Goal: Transaction & Acquisition: Download file/media

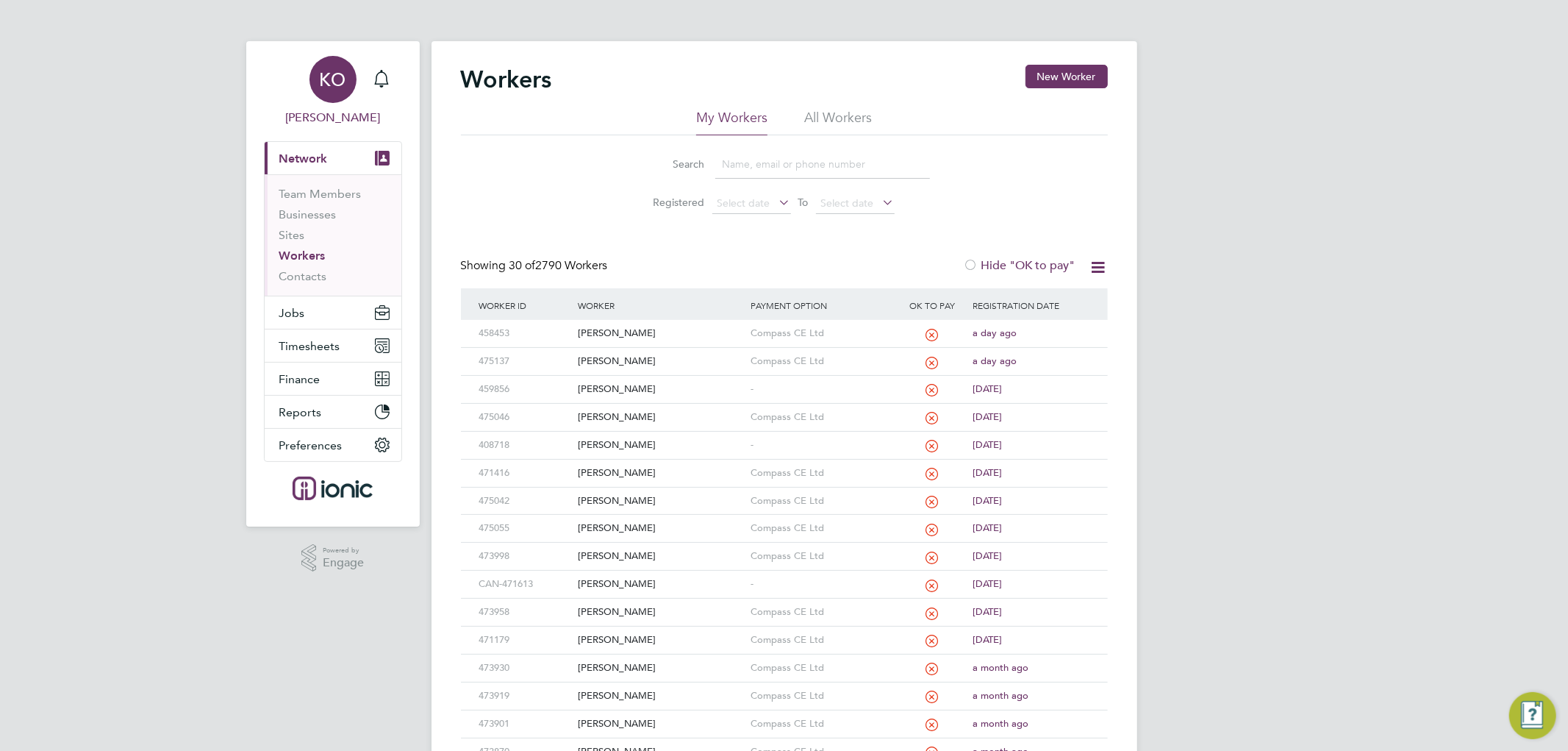
click at [343, 78] on span "KO" at bounding box center [333, 79] width 27 height 19
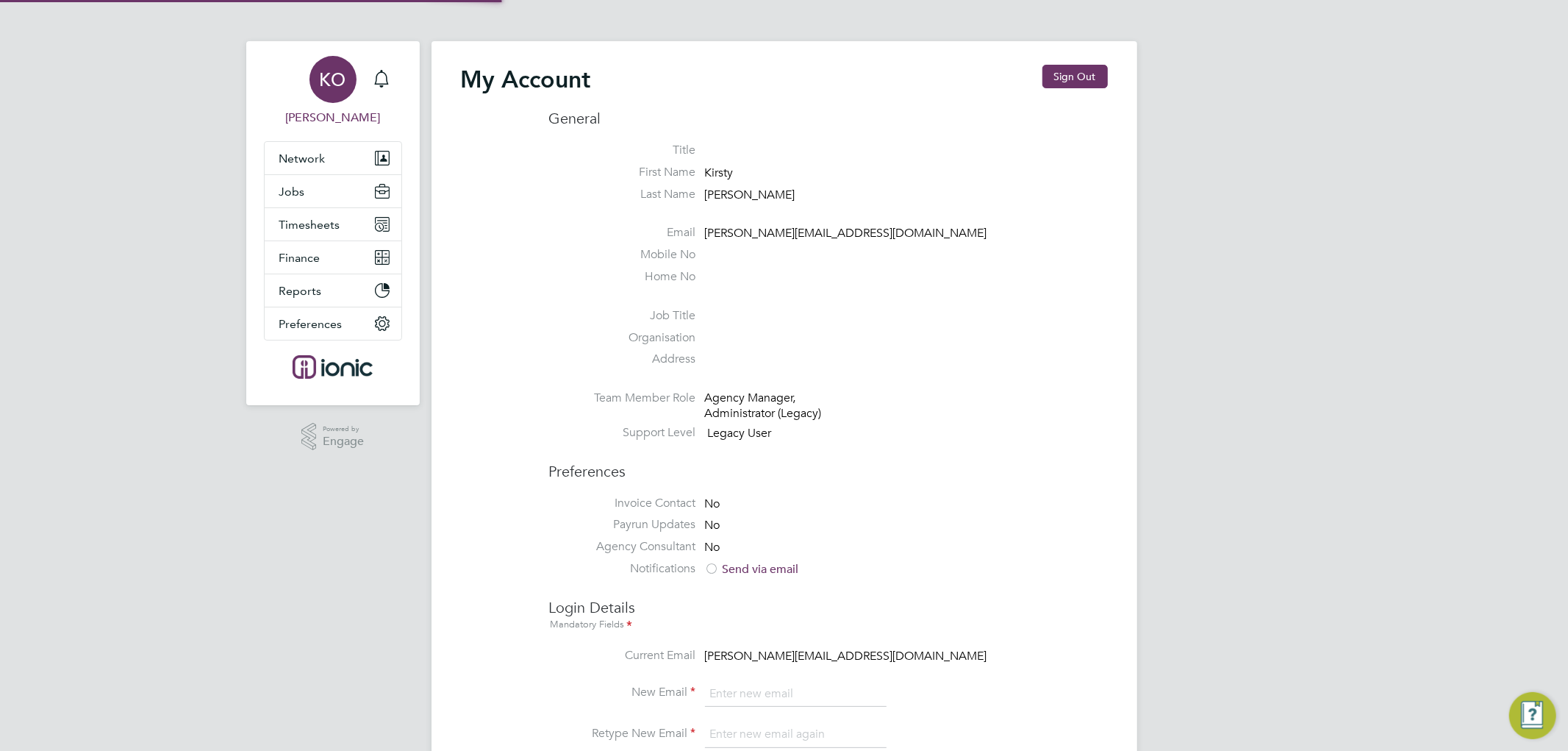
type input "[PERSON_NAME][EMAIL_ADDRESS][DOMAIN_NAME]"
click at [1087, 70] on button "Sign Out" at bounding box center [1075, 76] width 65 height 23
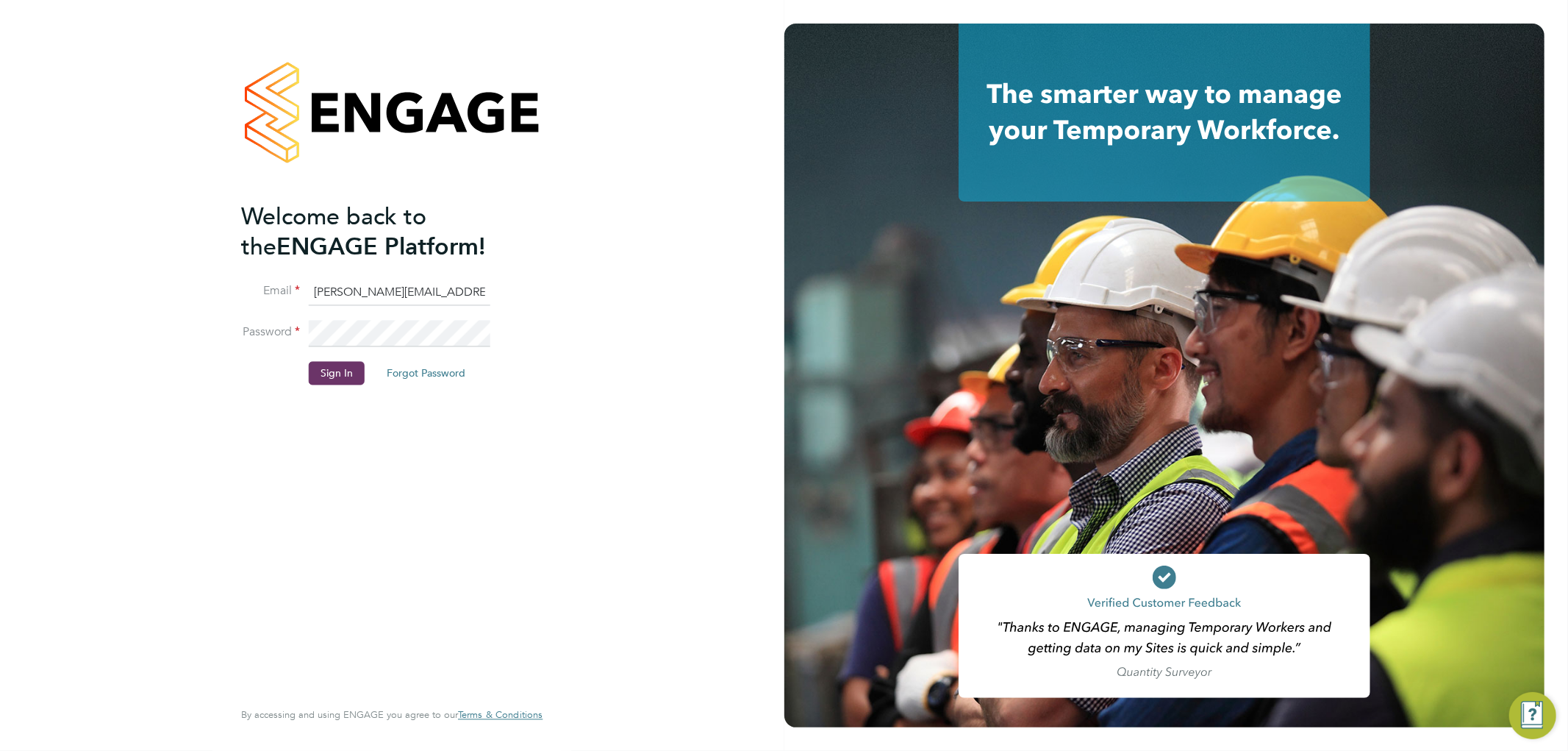
click at [450, 290] on input "k.owen@ionic.jobs" at bounding box center [399, 293] width 181 height 27
type input "elliott.murphy@elan-homes.co.uk"
click at [342, 371] on button "Sign In" at bounding box center [336, 374] width 56 height 23
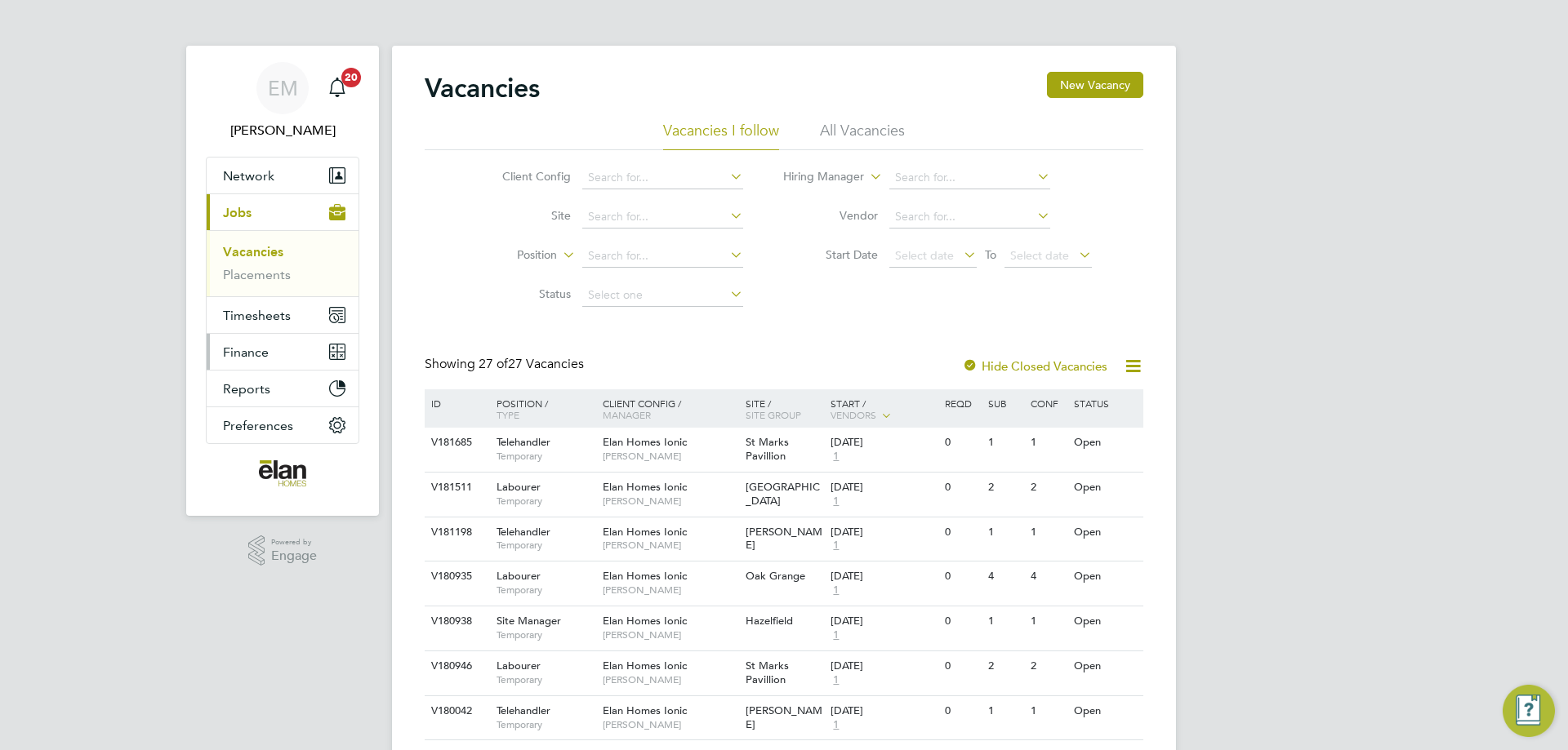
click at [254, 346] on span "Finance" at bounding box center [245, 352] width 45 height 16
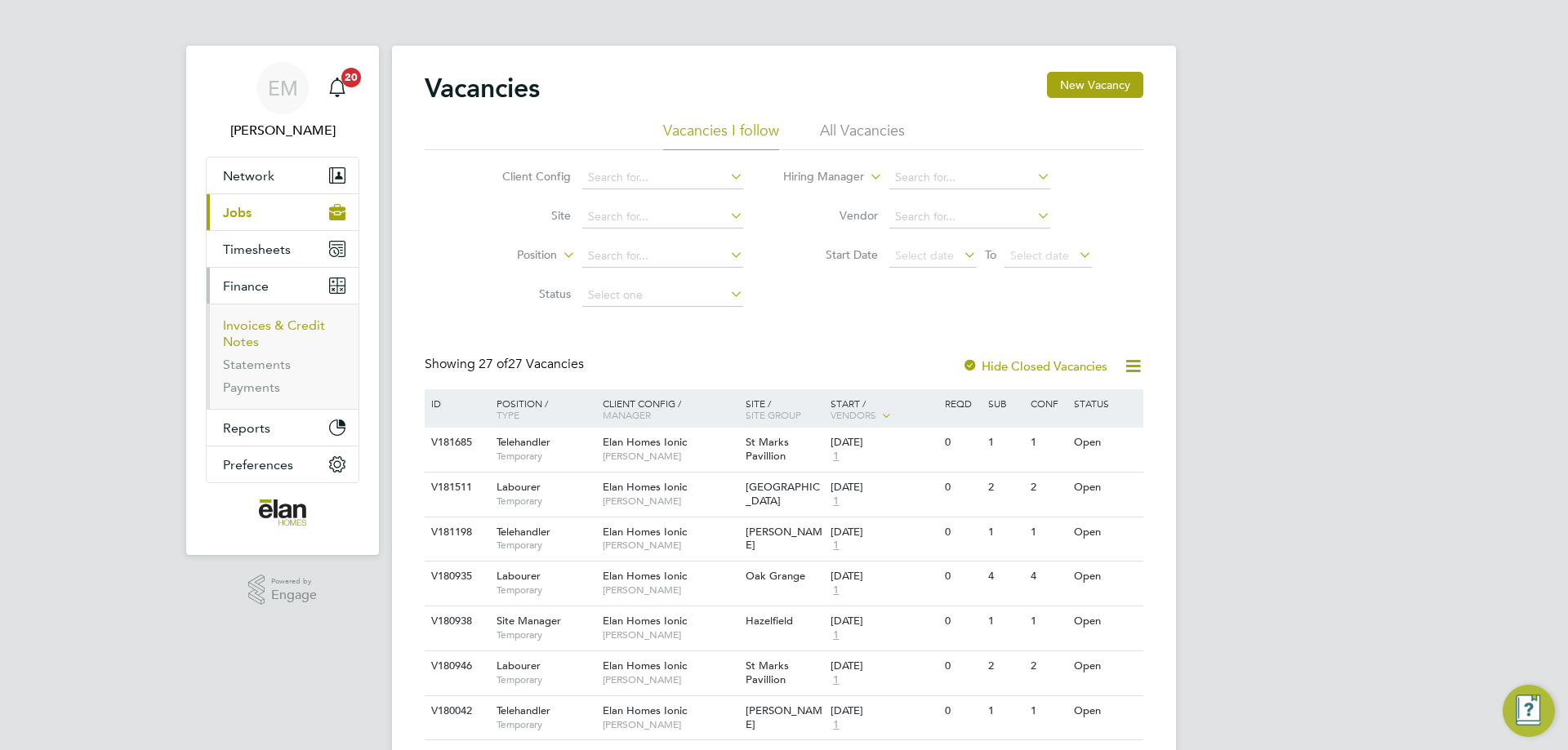
click at [261, 331] on link "Invoices & Credit Notes" at bounding box center [274, 333] width 102 height 32
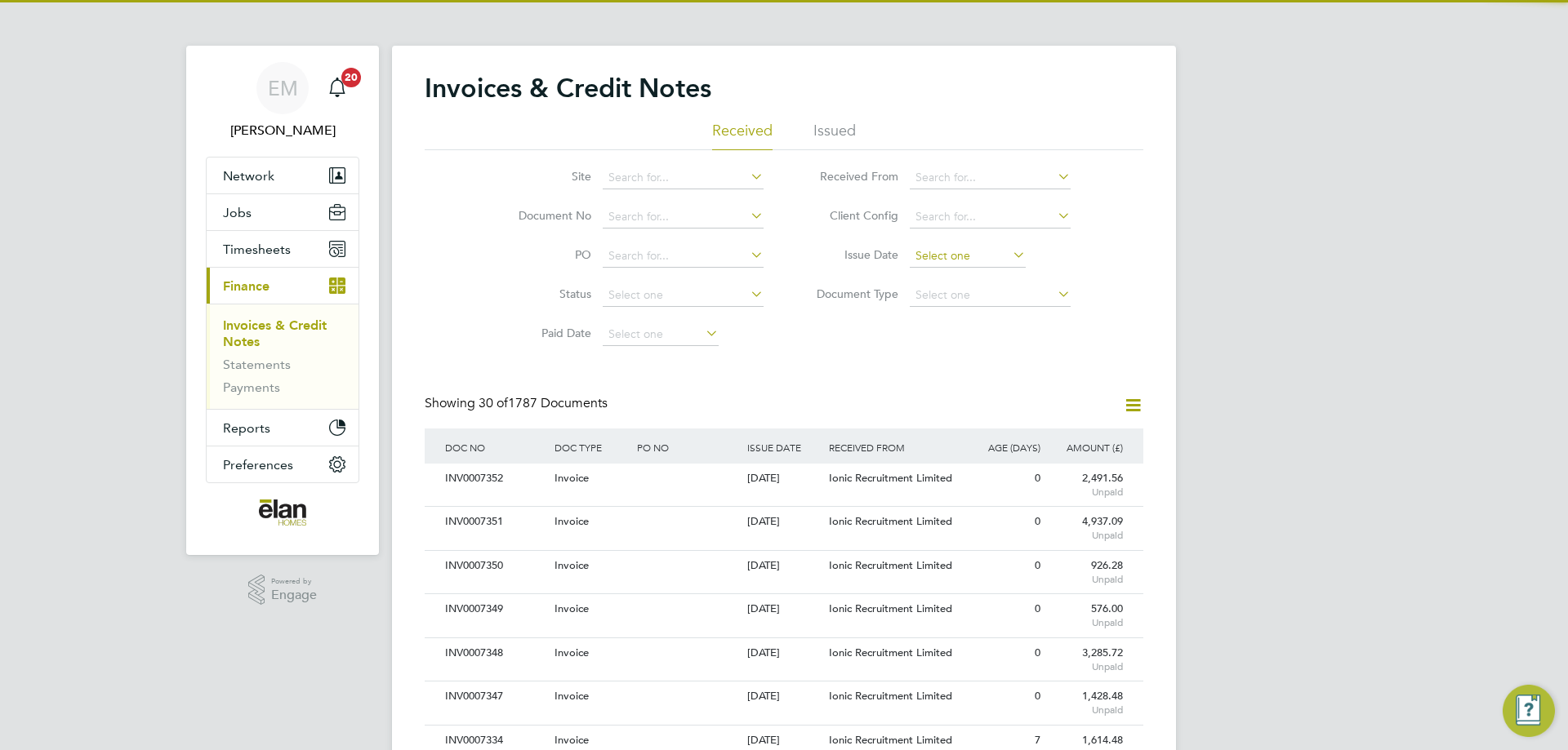
click at [962, 251] on input at bounding box center [967, 256] width 116 height 23
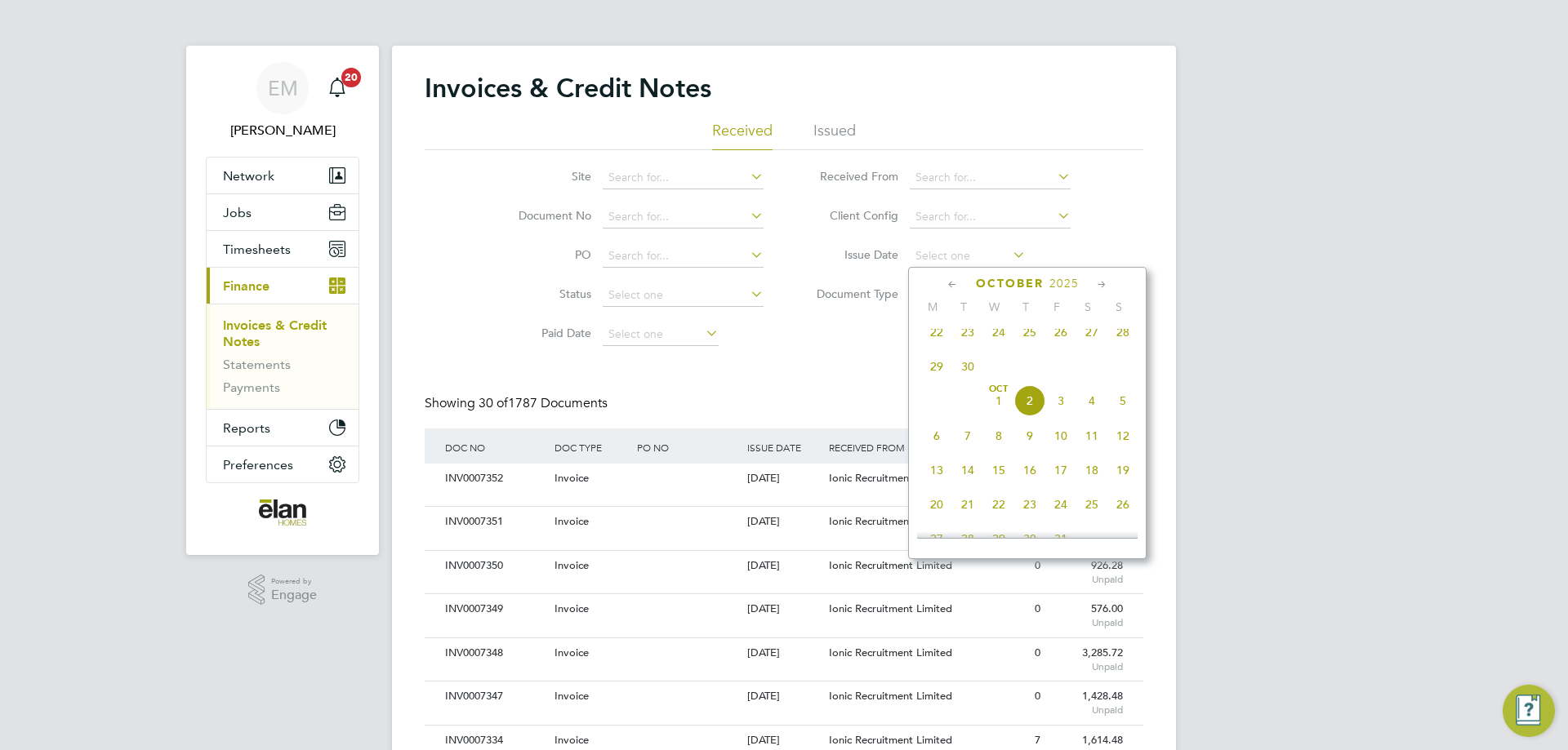
click at [1033, 414] on span "2" at bounding box center [1029, 400] width 31 height 31
type input "[DATE]"
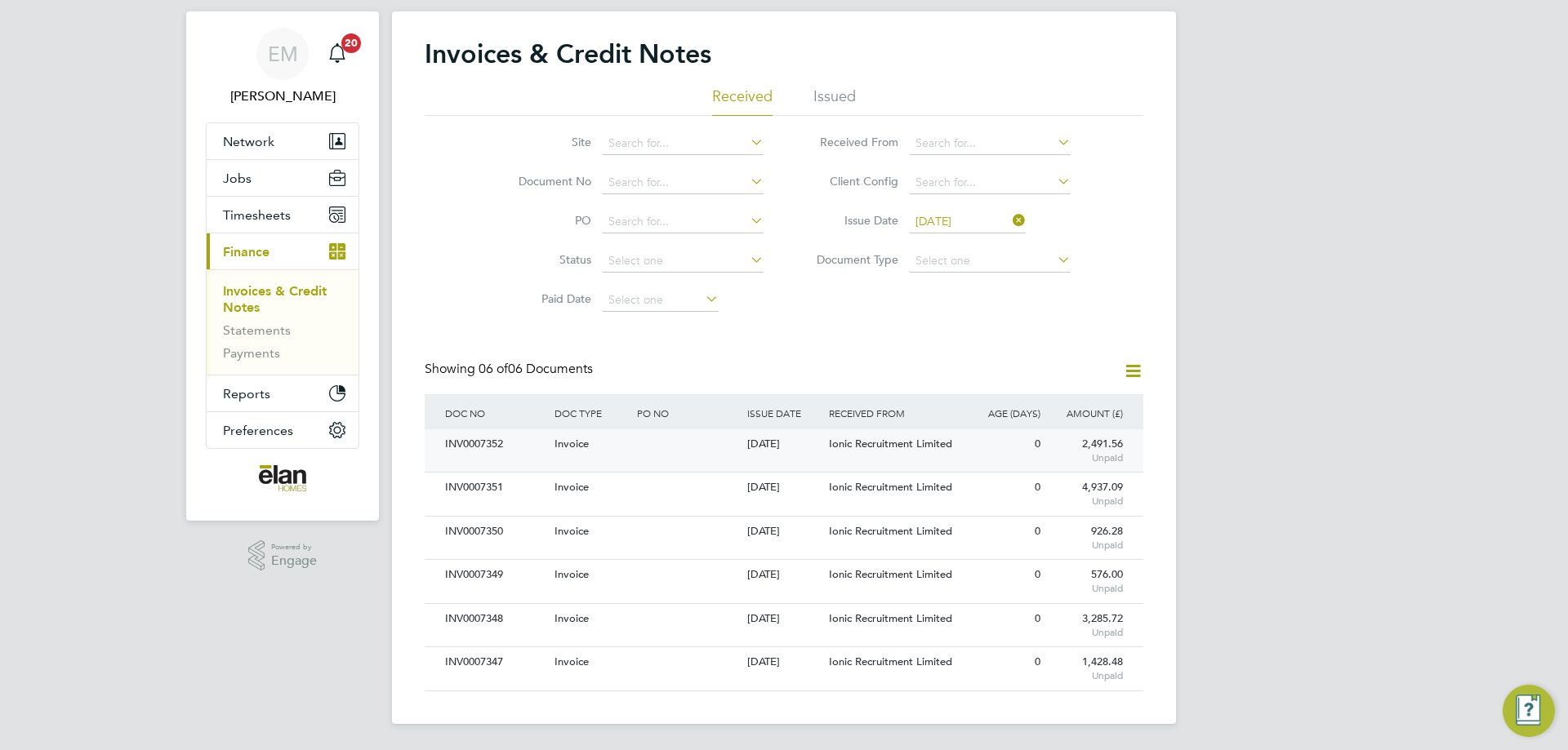
click at [868, 440] on span "Ionic Recruitment Limited" at bounding box center [890, 444] width 123 height 14
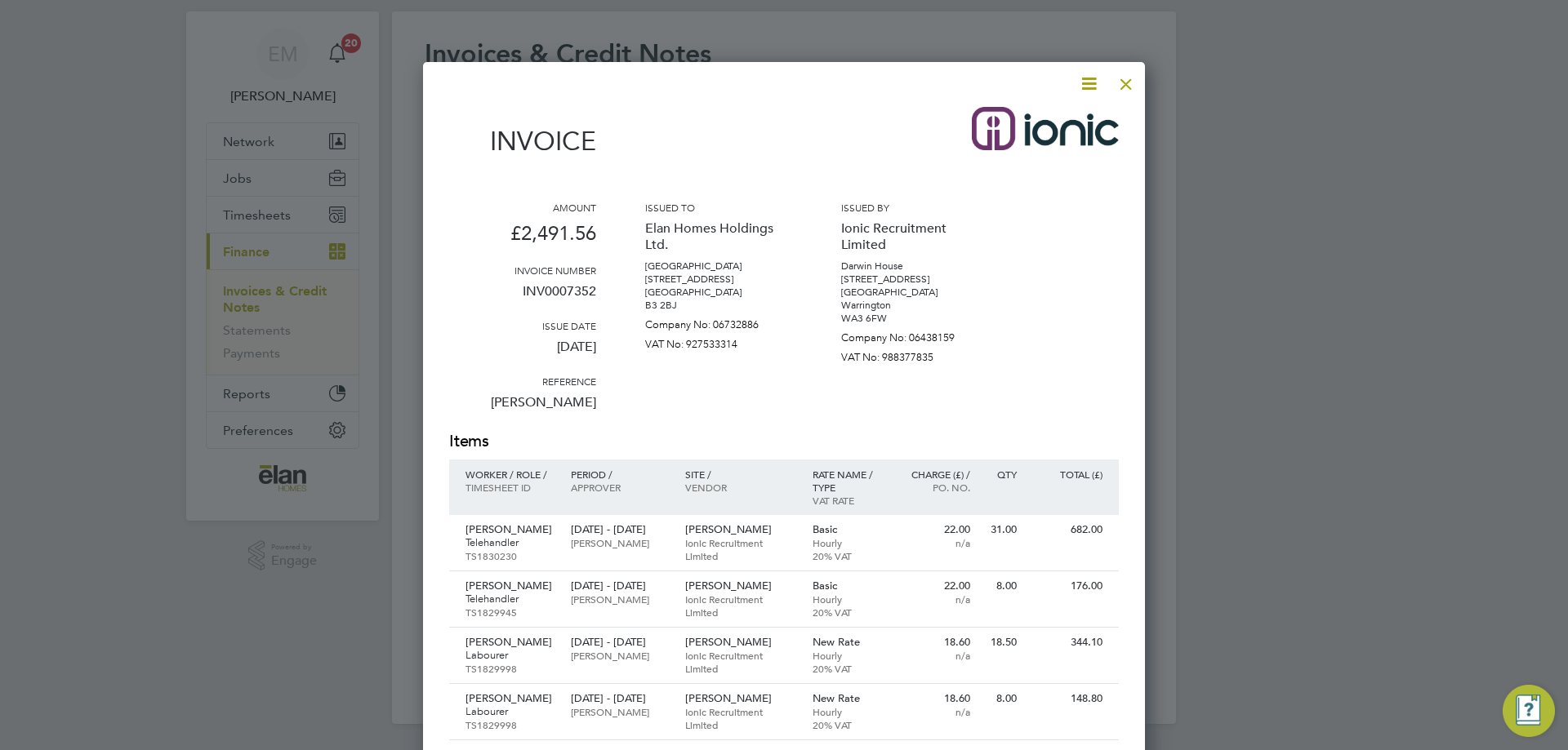
click at [1083, 78] on icon at bounding box center [1089, 84] width 20 height 20
click at [1041, 123] on li "Download Invoice" at bounding box center [1039, 123] width 112 height 23
click at [1126, 86] on div at bounding box center [1126, 80] width 30 height 30
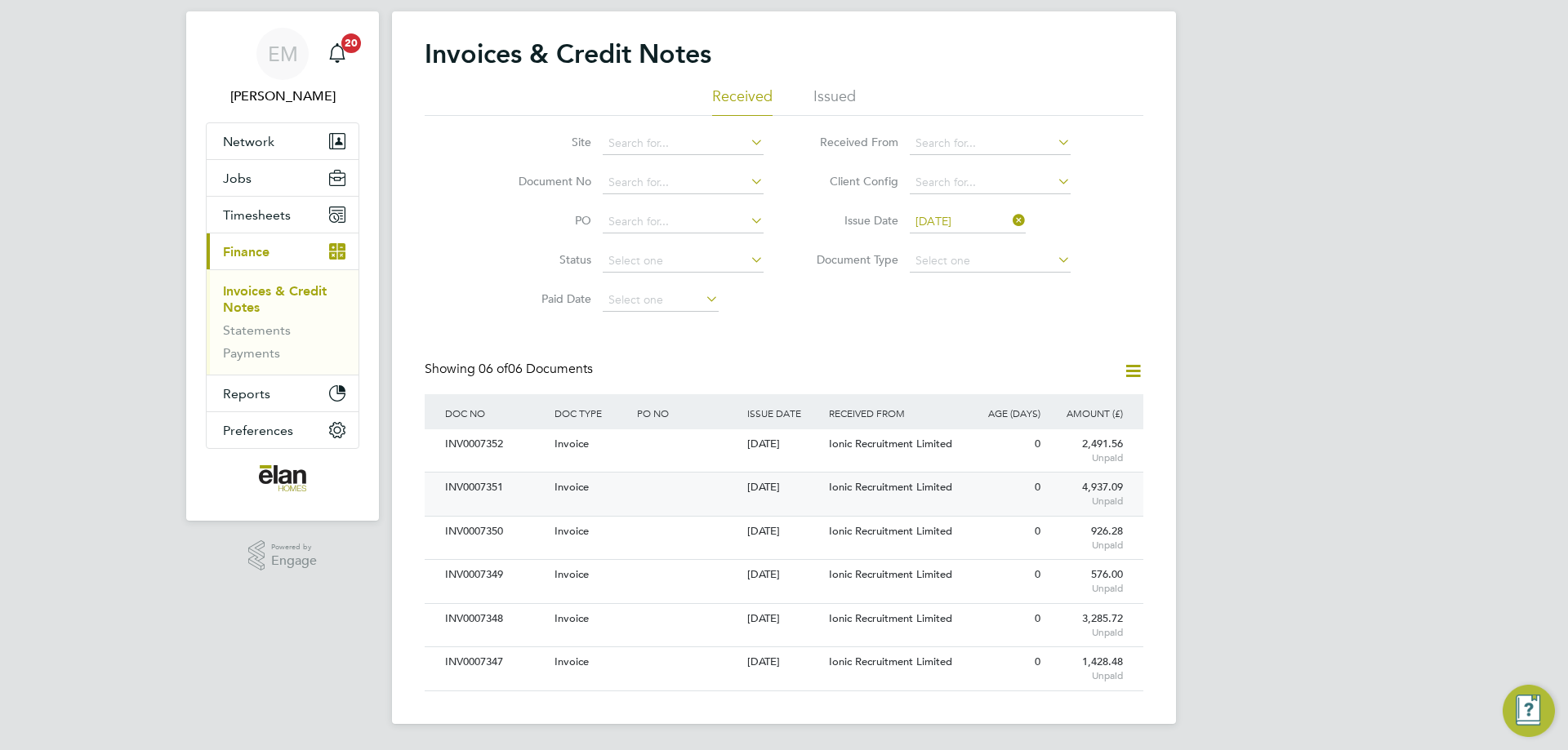
click at [885, 491] on span "Ionic Recruitment Limited" at bounding box center [890, 486] width 123 height 14
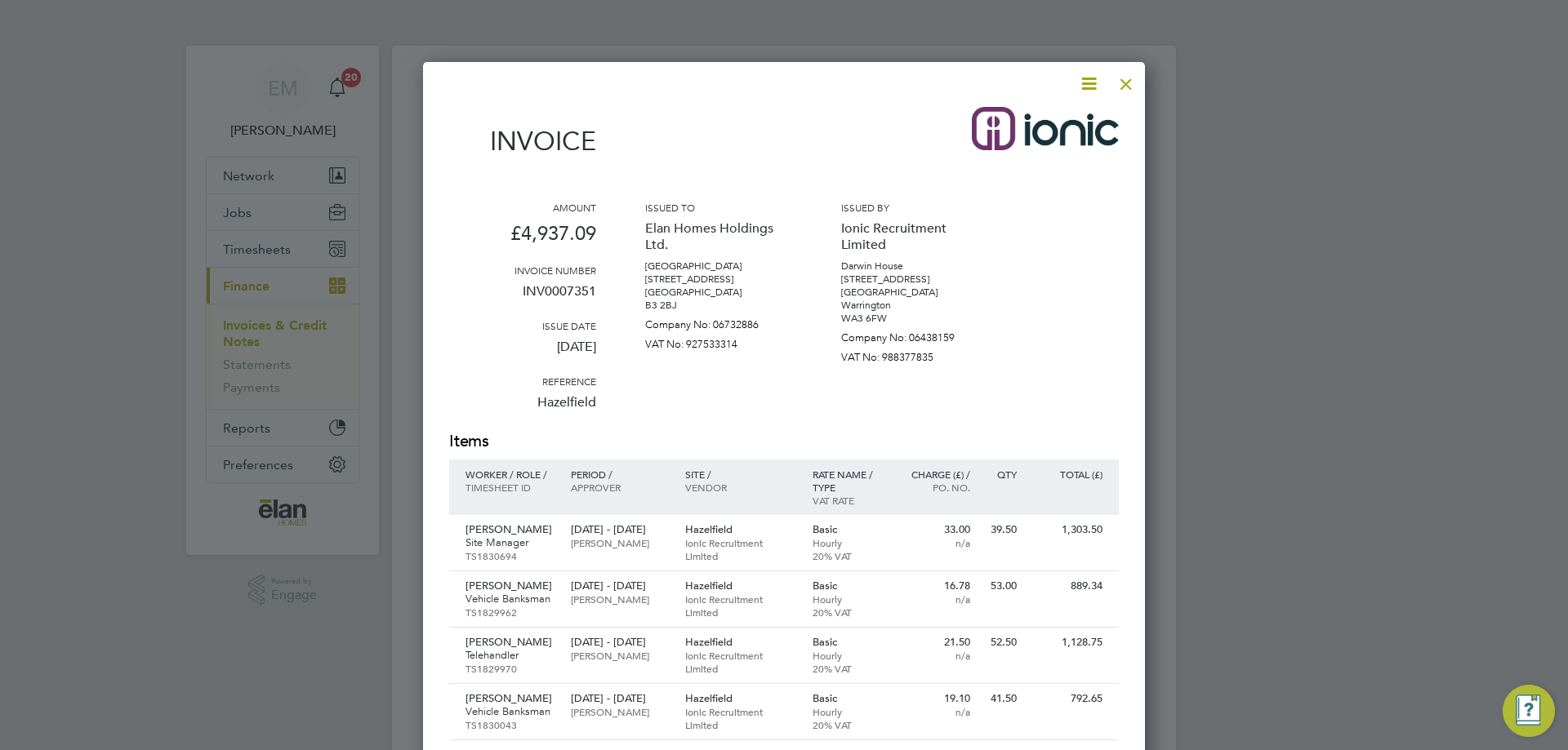
click at [1091, 83] on icon at bounding box center [1089, 84] width 20 height 20
click at [1054, 118] on li "Download Invoice" at bounding box center [1039, 123] width 112 height 23
click at [1131, 84] on div at bounding box center [1126, 80] width 30 height 30
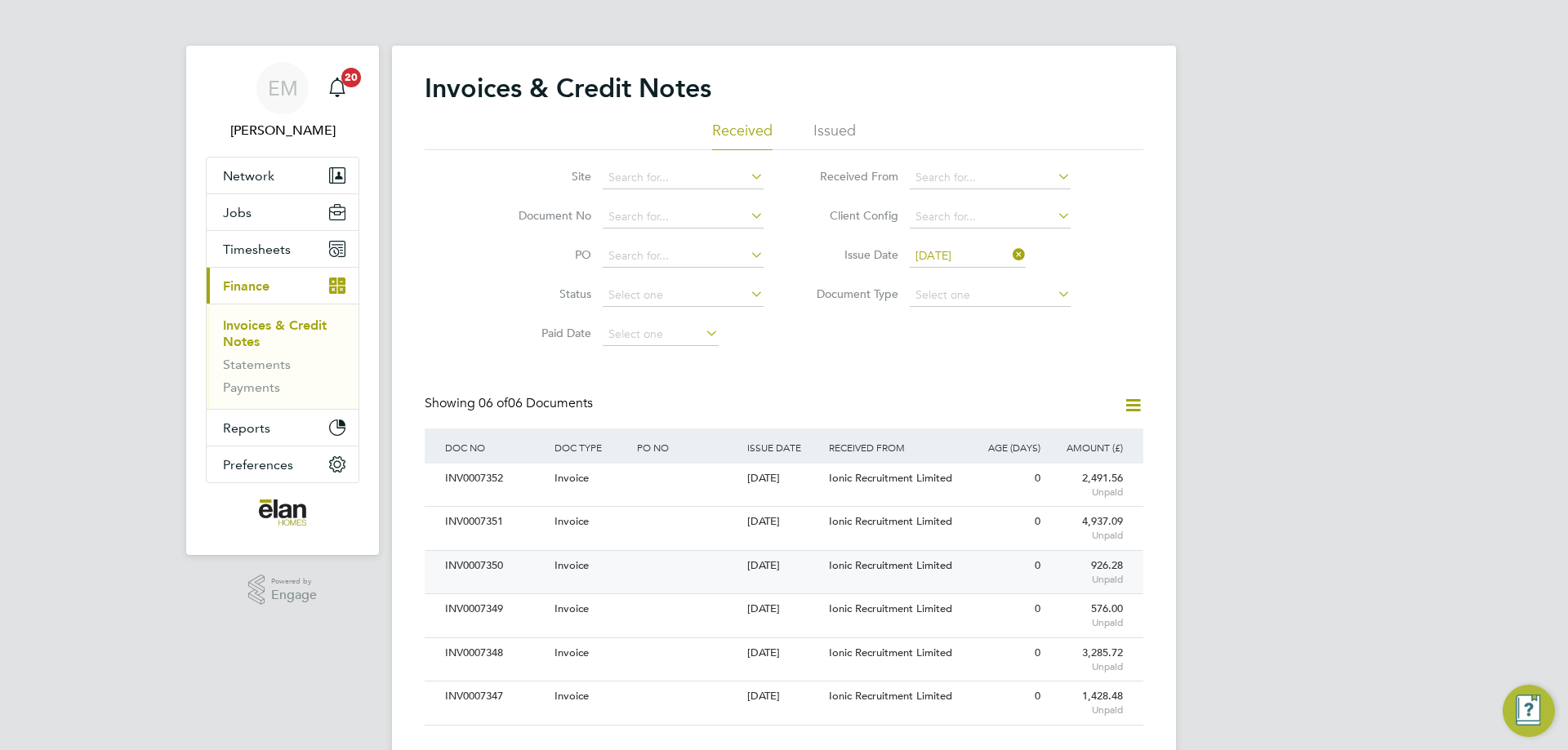
click at [537, 560] on div "INV0007350" at bounding box center [496, 566] width 110 height 31
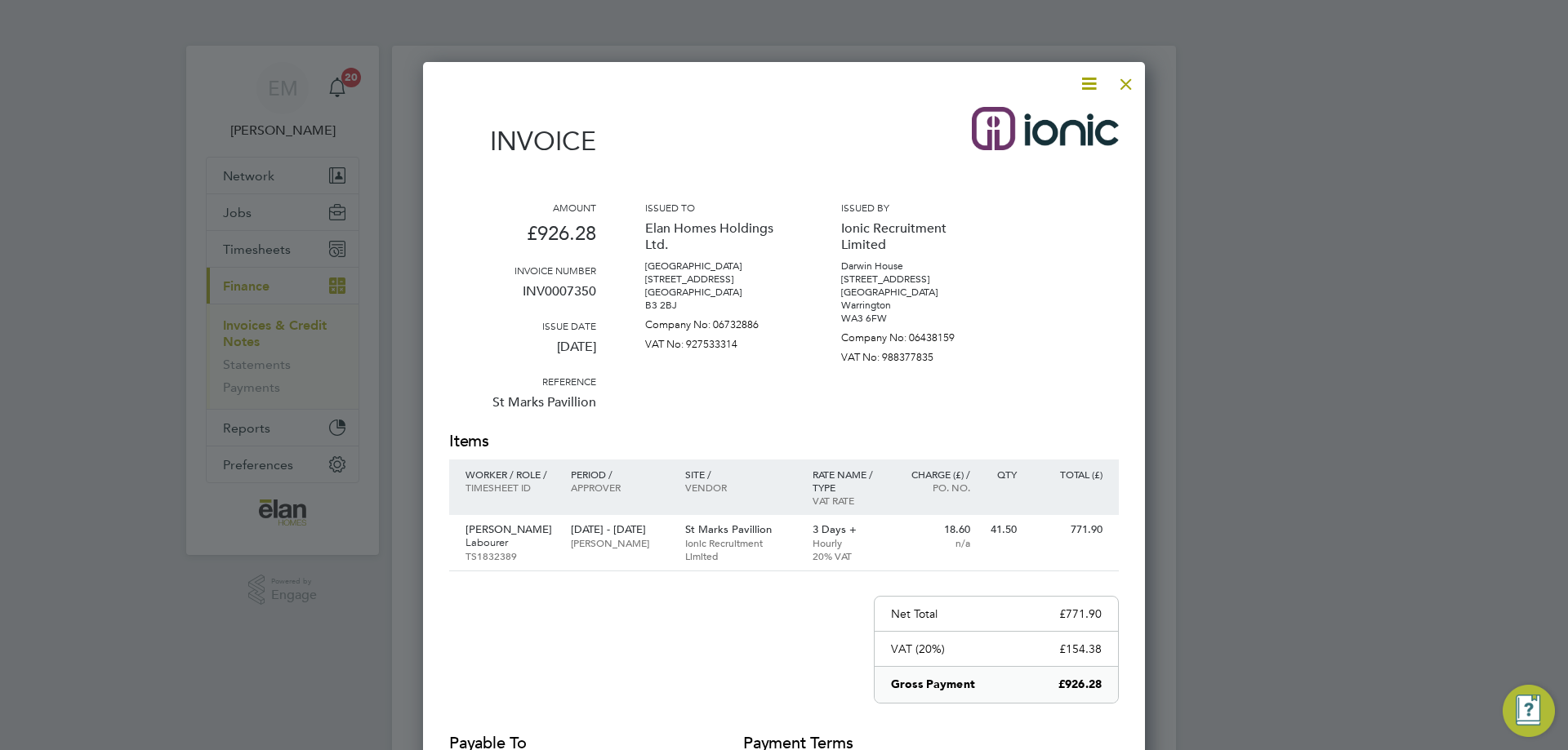
click at [1087, 82] on icon at bounding box center [1089, 84] width 20 height 20
click at [1058, 119] on li "Download Invoice" at bounding box center [1039, 123] width 112 height 23
click at [1122, 82] on div at bounding box center [1126, 80] width 30 height 30
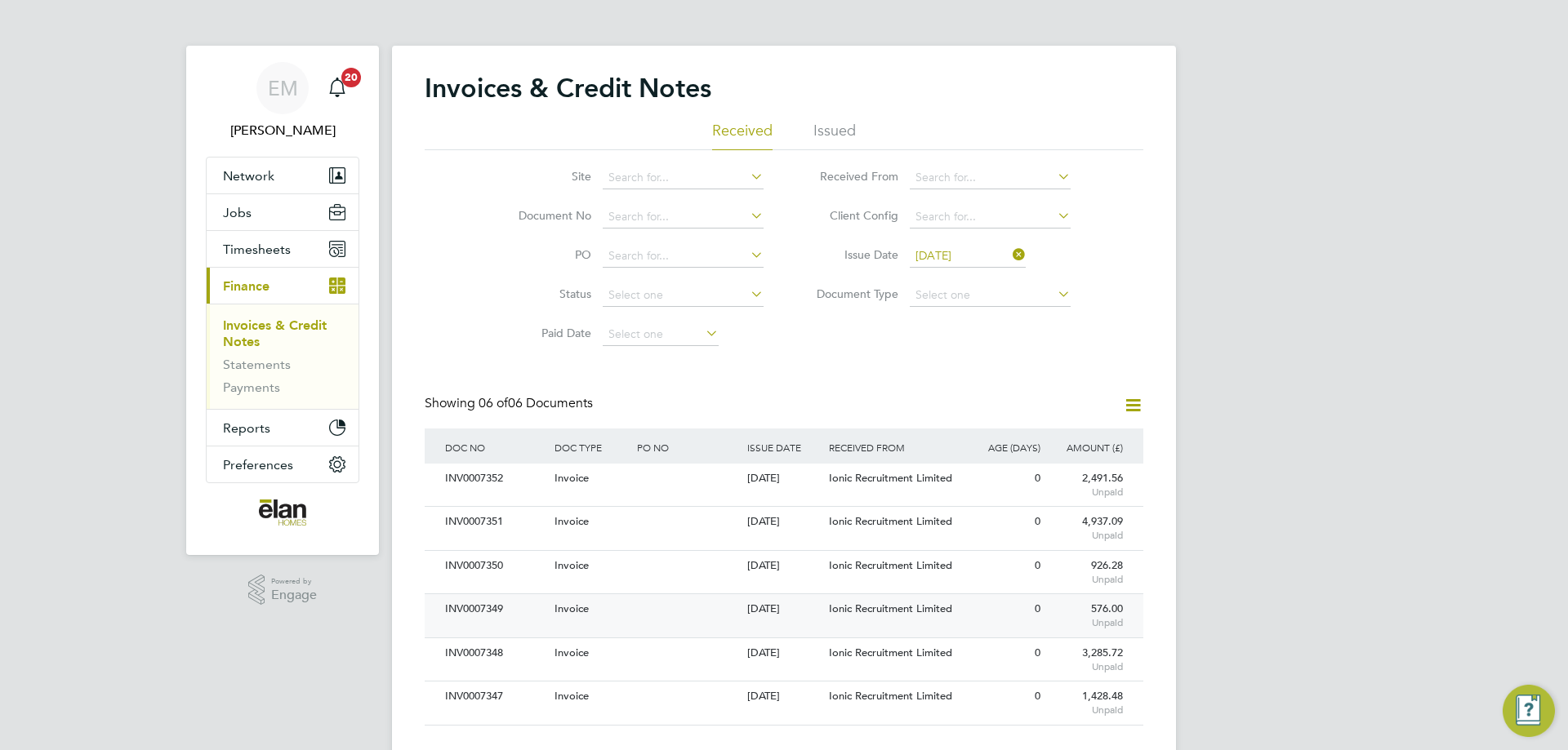
click at [530, 609] on div "INV0007349" at bounding box center [496, 609] width 110 height 31
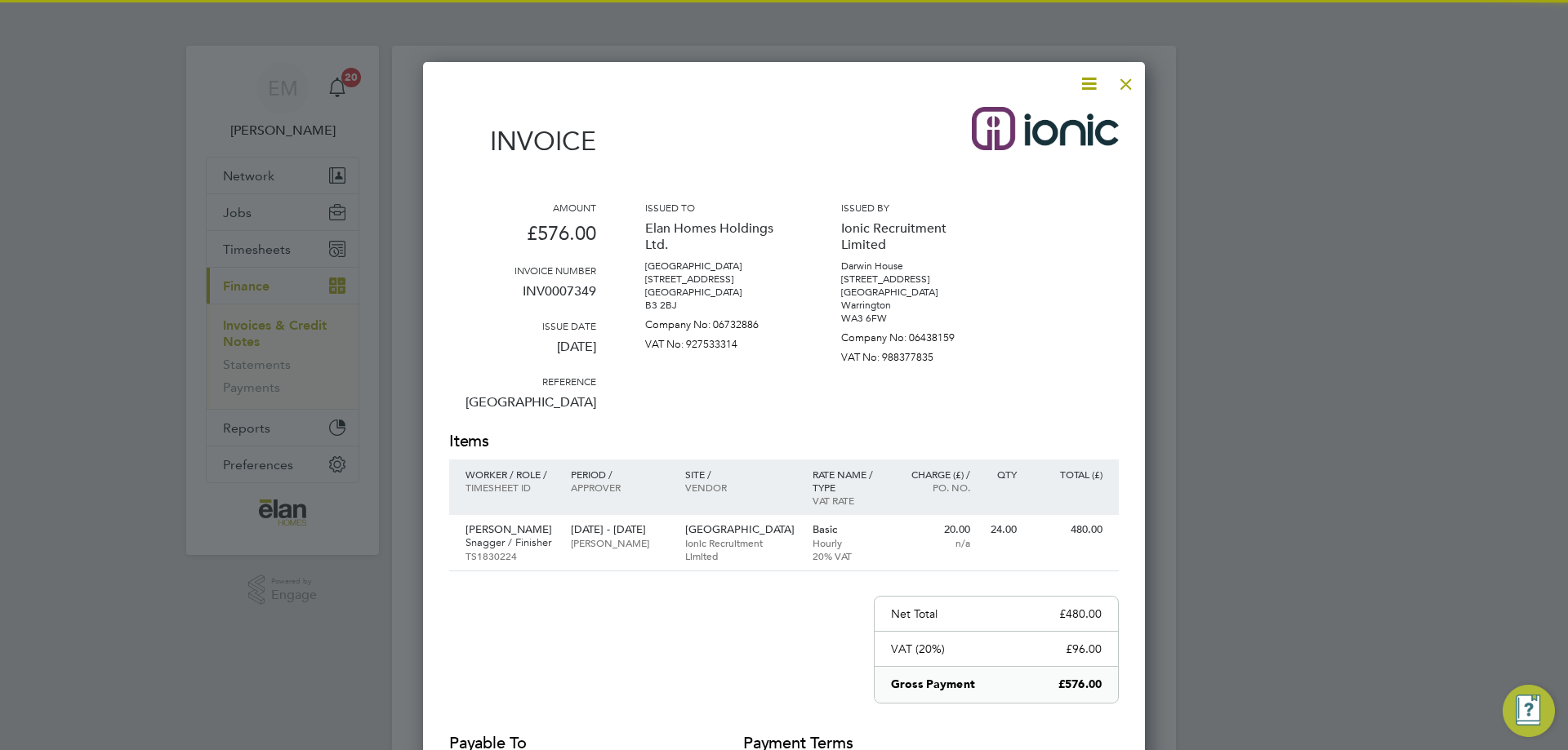
click at [1088, 84] on icon at bounding box center [1089, 84] width 20 height 20
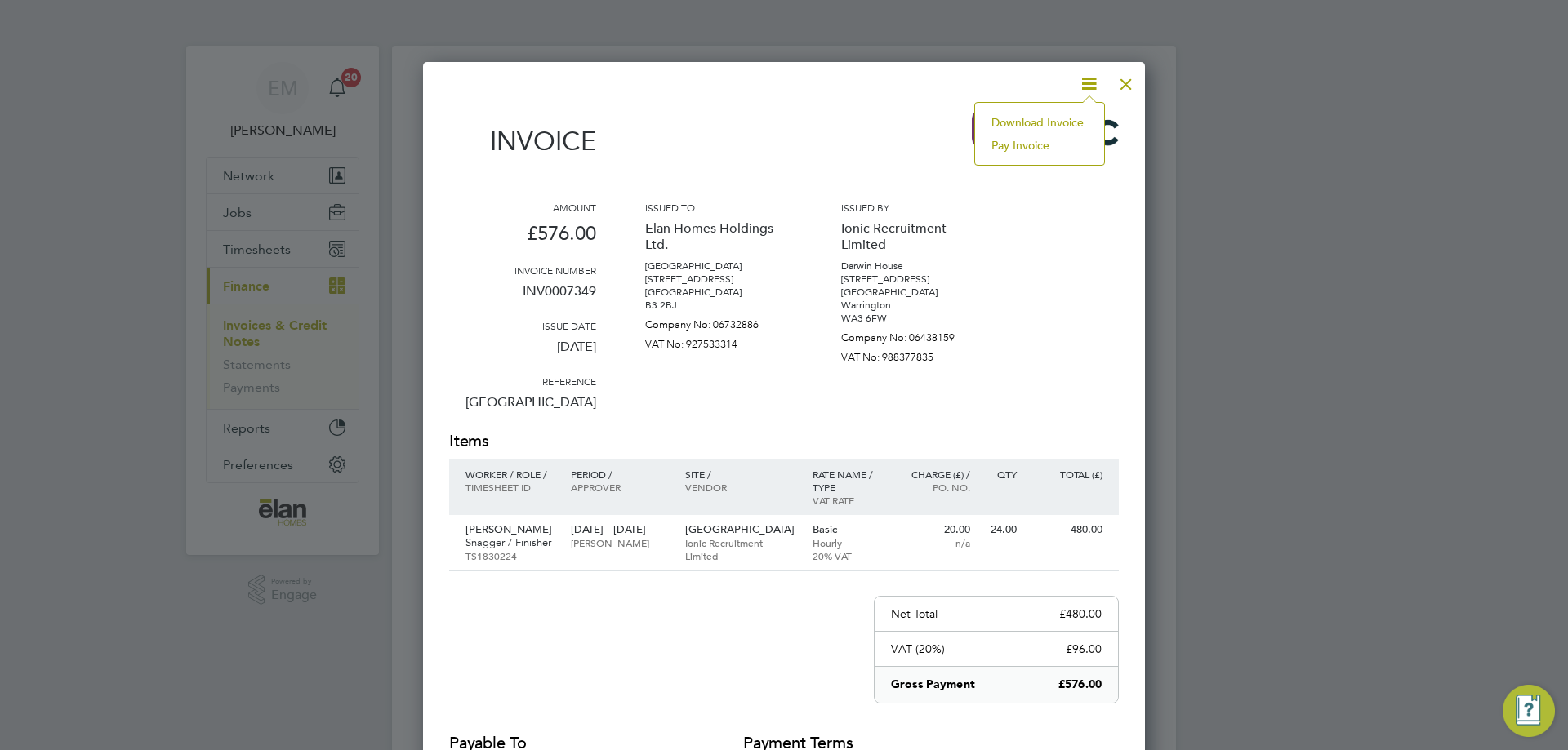
click at [1061, 116] on li "Download Invoice" at bounding box center [1039, 123] width 112 height 23
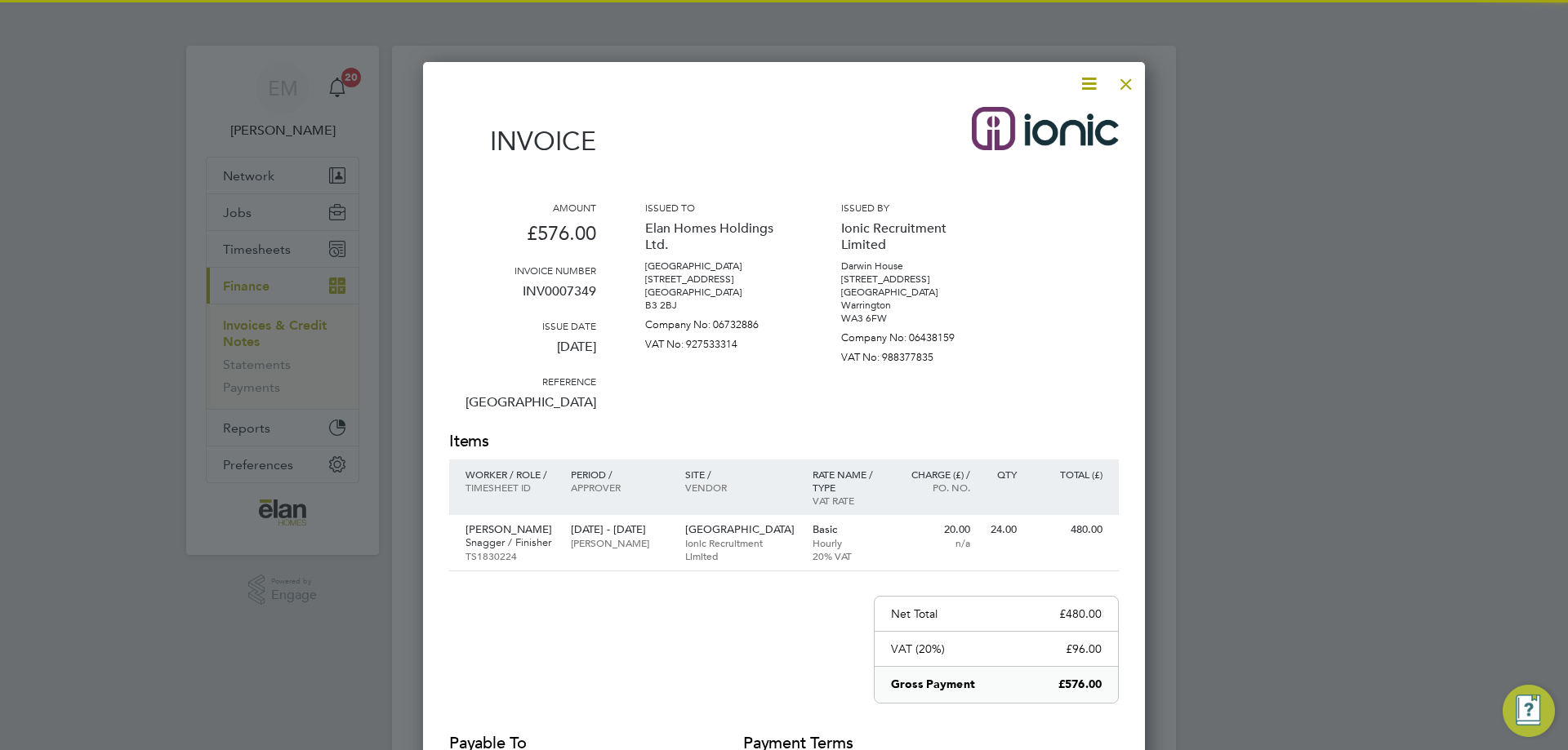
click at [1124, 82] on div at bounding box center [1126, 80] width 30 height 30
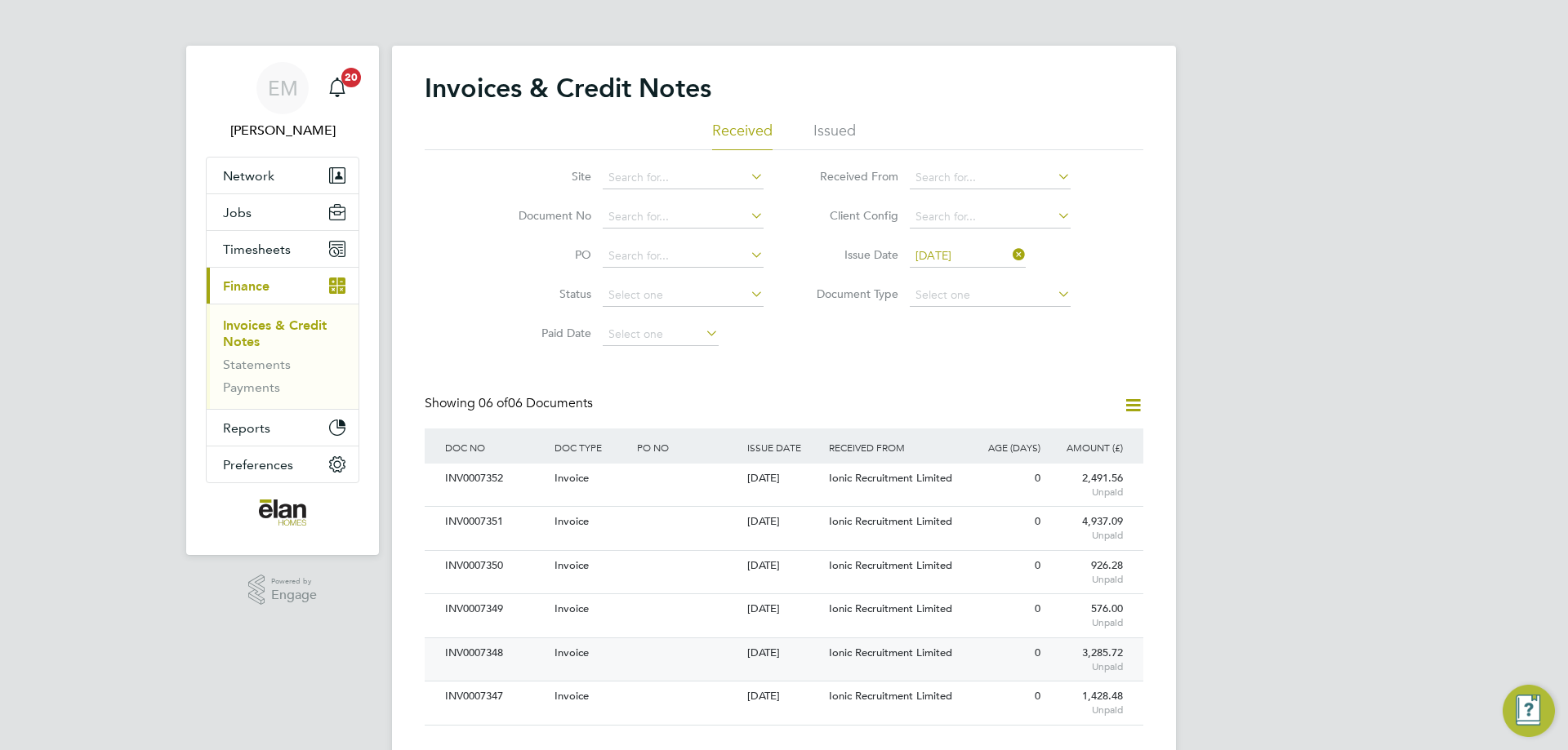
click at [544, 648] on div "INV0007348" at bounding box center [496, 653] width 110 height 31
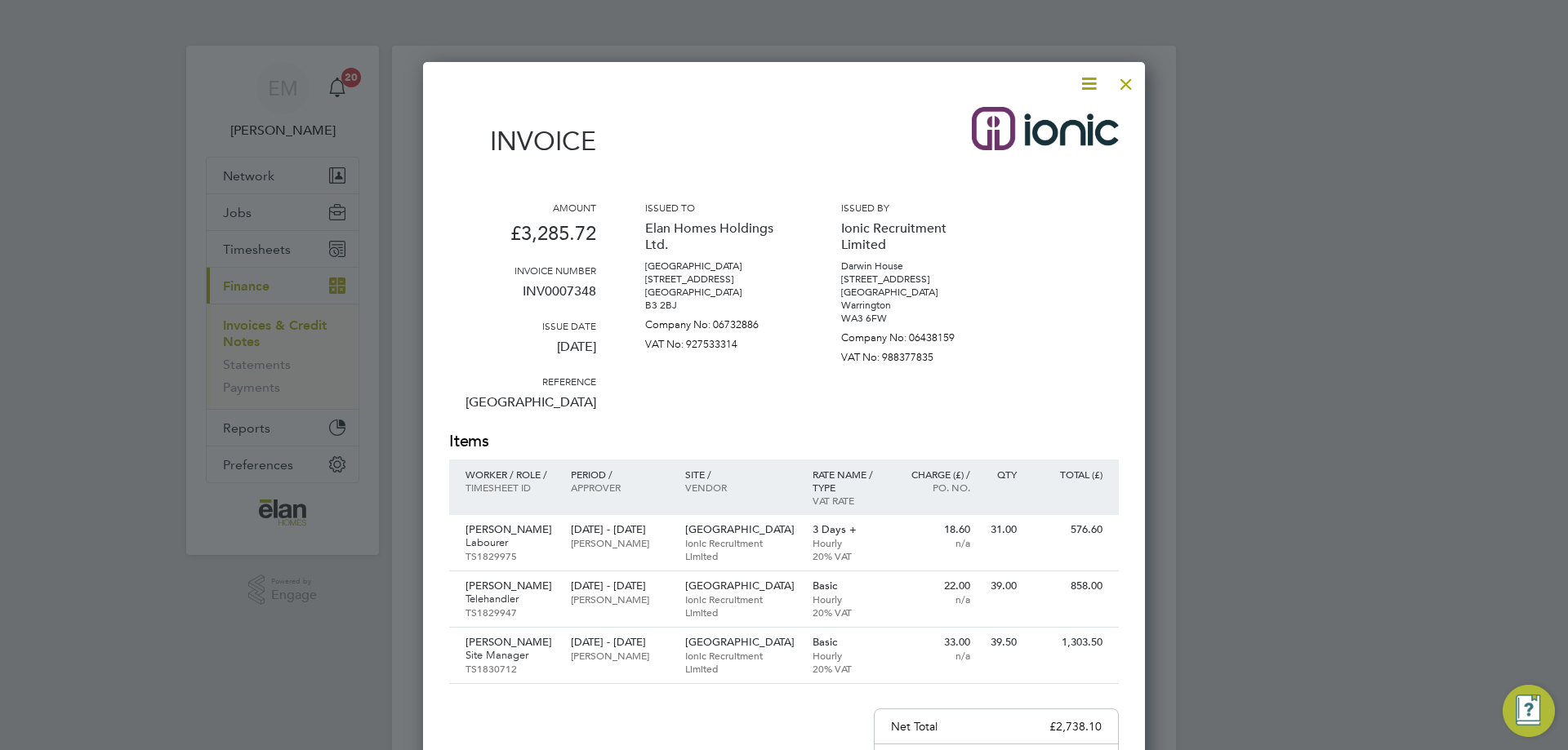
click at [1091, 78] on icon at bounding box center [1089, 84] width 20 height 20
click at [1056, 119] on li "Download Invoice" at bounding box center [1039, 123] width 112 height 23
click at [1130, 86] on div at bounding box center [1126, 80] width 30 height 30
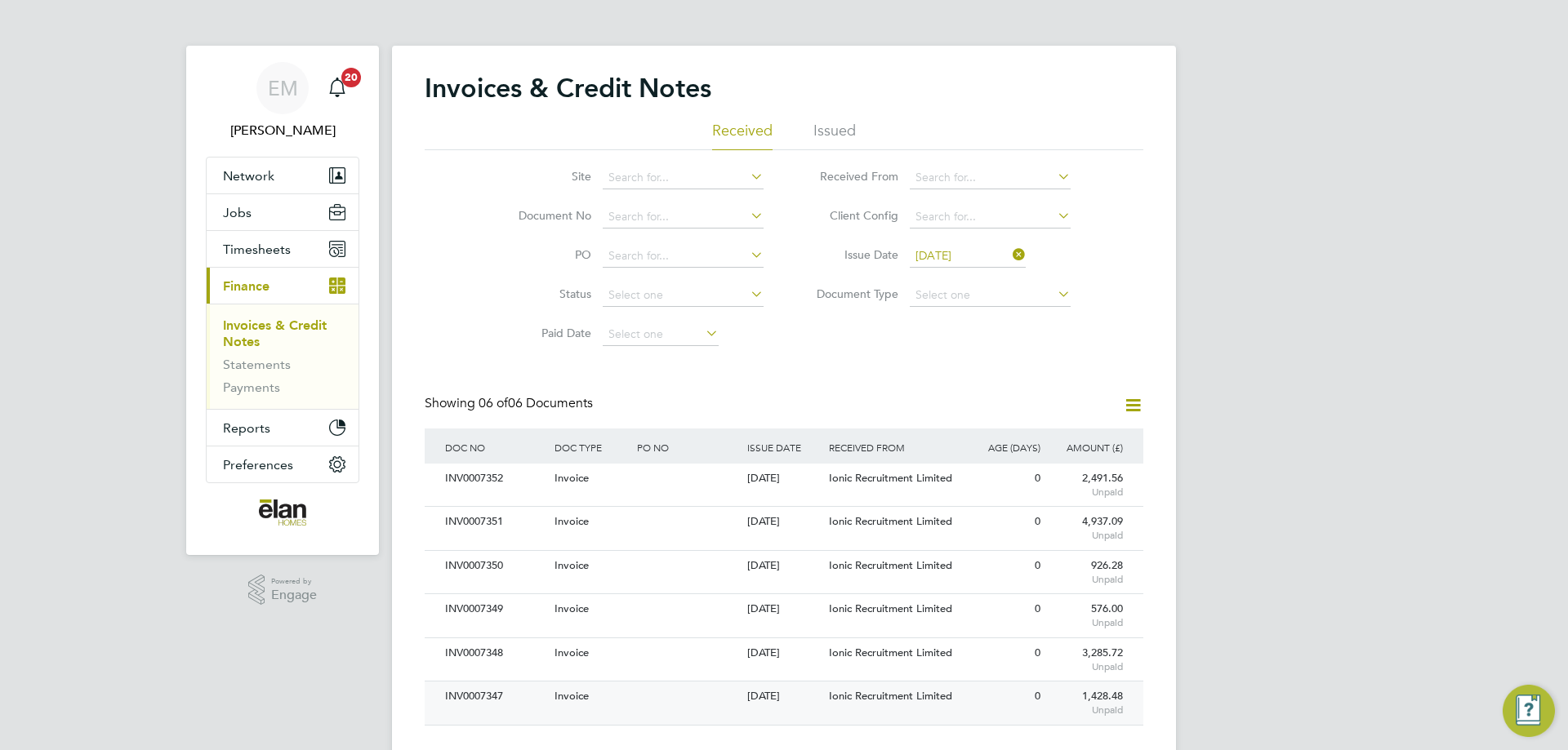
click at [564, 699] on span "Invoice" at bounding box center [571, 695] width 34 height 14
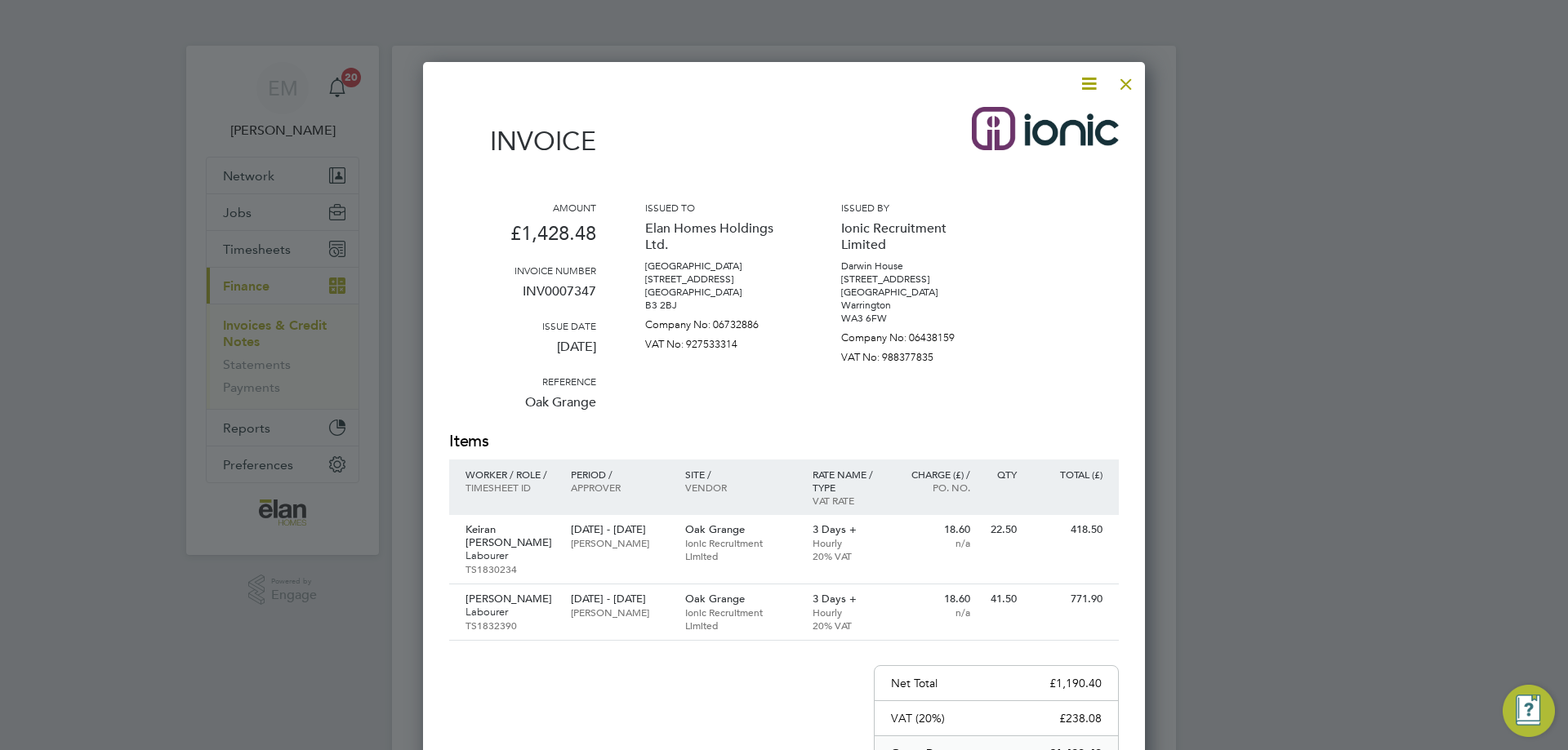
click at [1088, 78] on icon at bounding box center [1089, 84] width 20 height 20
click at [1067, 121] on li "Download Invoice" at bounding box center [1039, 123] width 112 height 23
click at [1122, 83] on div at bounding box center [1126, 80] width 30 height 30
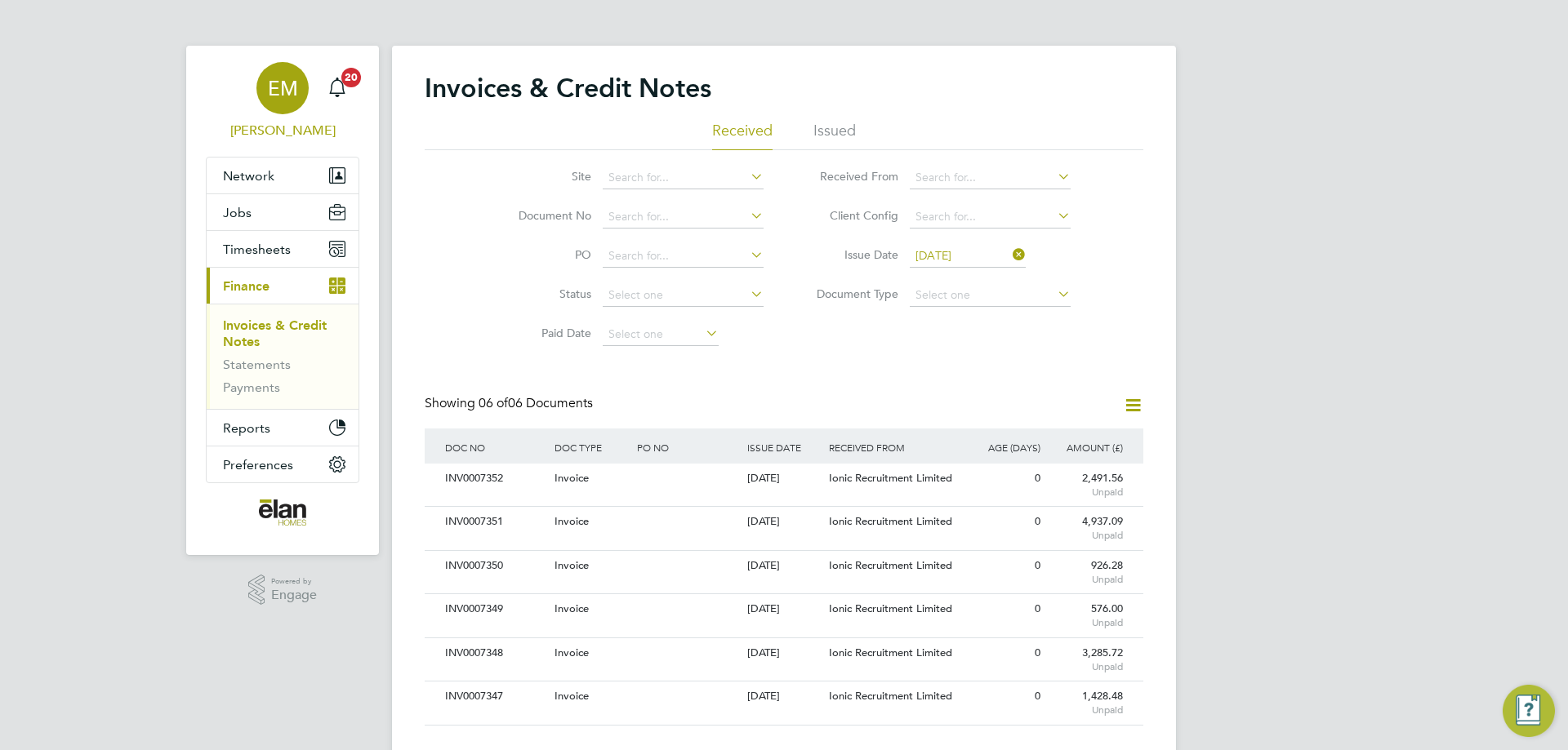
click at [278, 92] on span "EM" at bounding box center [283, 88] width 31 height 21
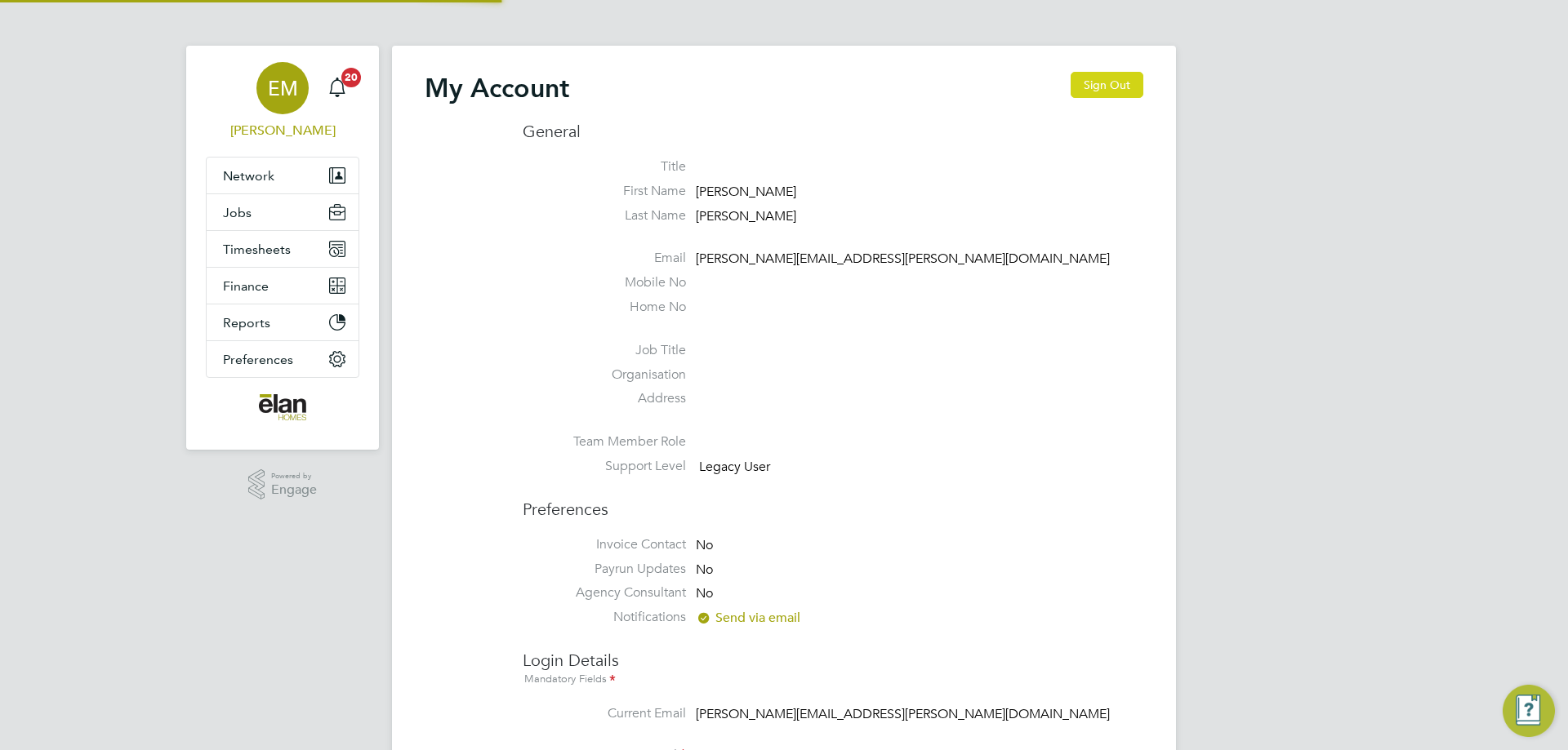
type input "elliott.murphy@elan-homes.co.uk"
click at [1093, 84] on button "Sign Out" at bounding box center [1107, 84] width 72 height 26
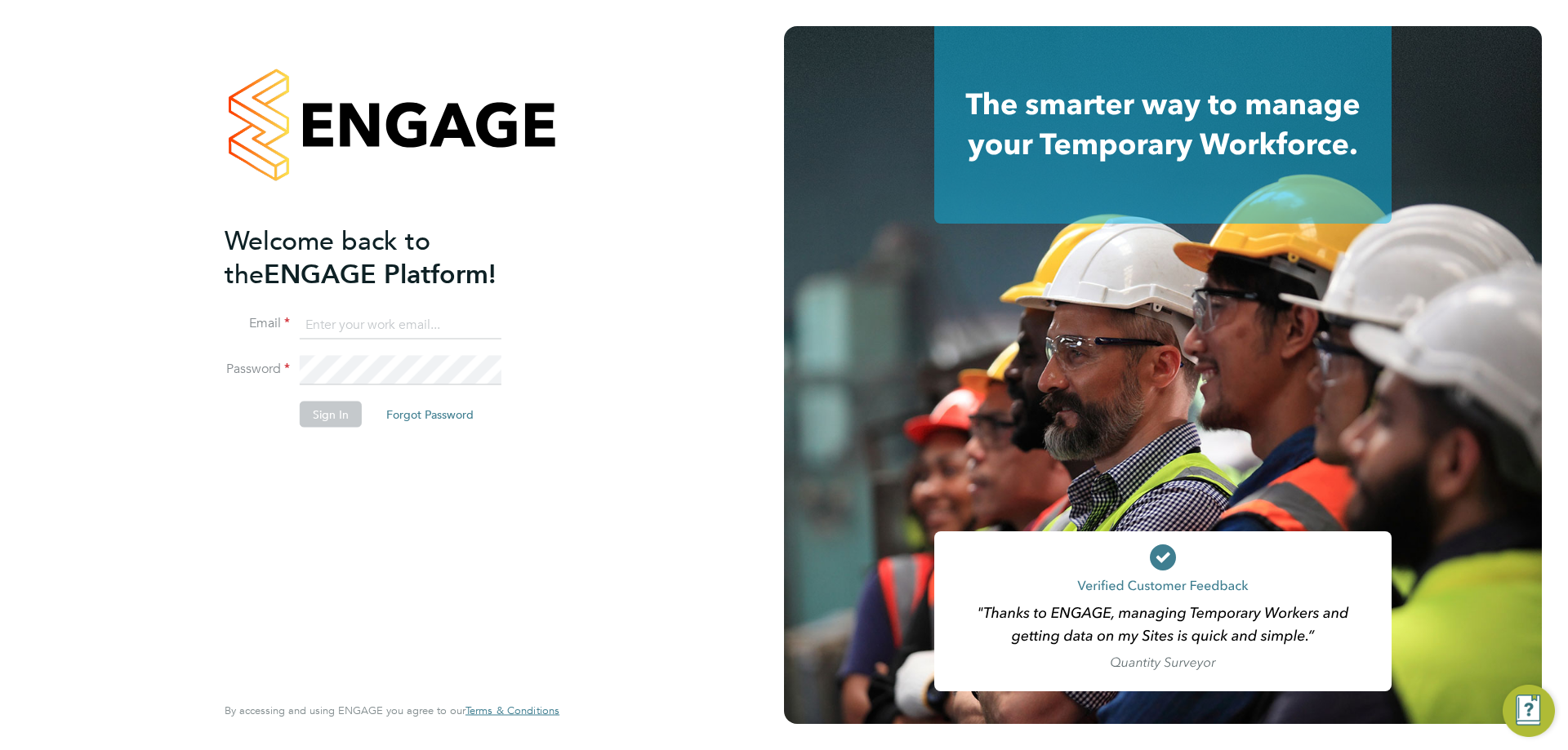
type input "elliott.murphy@elan-homes.co.uk"
click at [497, 318] on input "elliott.murphy@elan-homes.co.uk" at bounding box center [400, 325] width 201 height 30
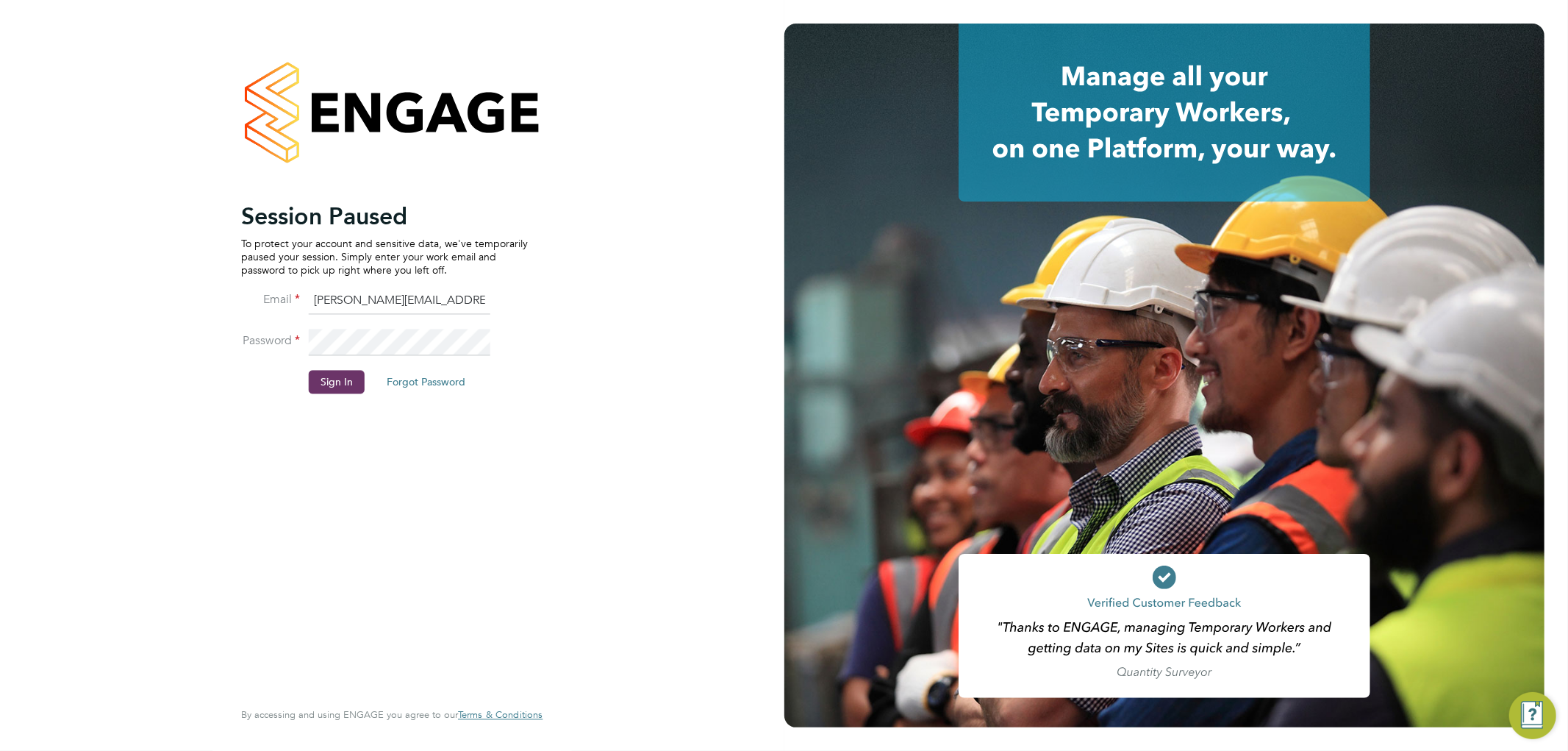
click at [472, 309] on input "elliott.murphy@elan-homes.co.uk" at bounding box center [399, 302] width 181 height 27
type input "k.owen@ionic.jobs"
drag, startPoint x: 324, startPoint y: 400, endPoint x: 327, endPoint y: 388, distance: 12.4
click at [324, 398] on li "Sign In Forgot Password" at bounding box center [384, 389] width 287 height 38
click at [327, 388] on button "Sign In" at bounding box center [336, 381] width 56 height 23
